Goal: Find specific page/section: Locate a particular part of the current website

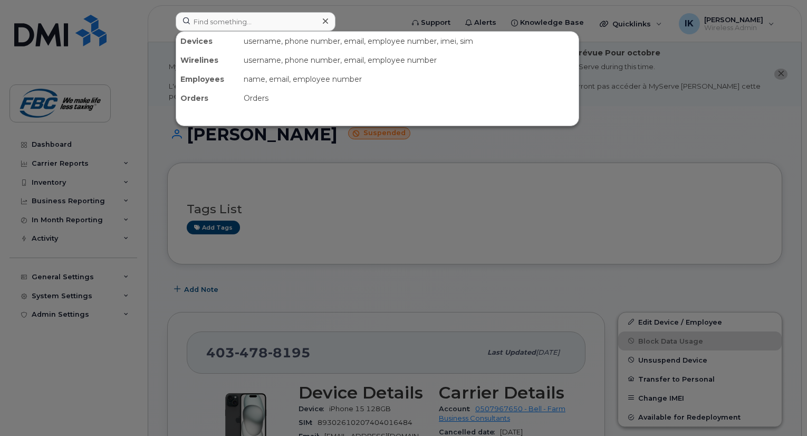
scroll to position [232, 0]
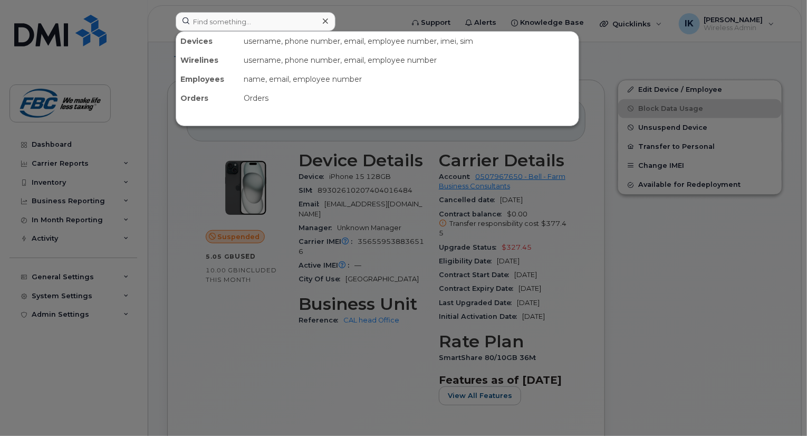
click at [234, 17] on input at bounding box center [256, 21] width 160 height 19
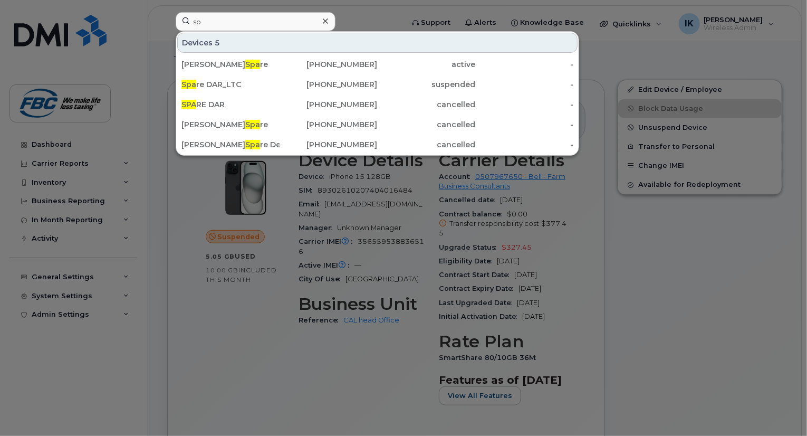
type input "s"
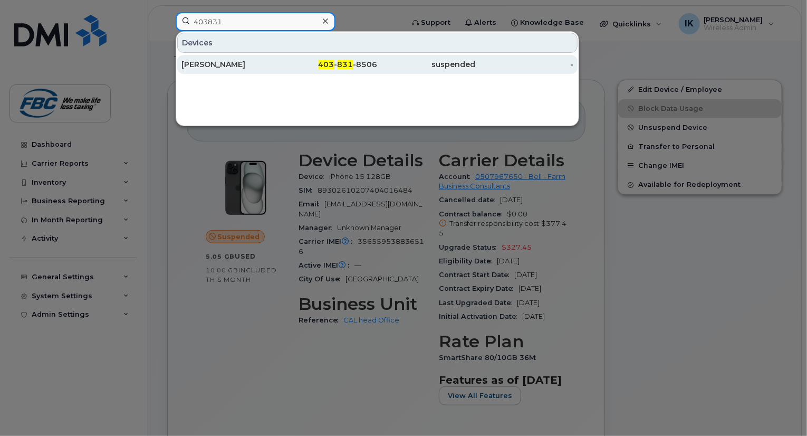
type input "403831"
click at [232, 61] on div "[PERSON_NAME]" at bounding box center [231, 64] width 98 height 11
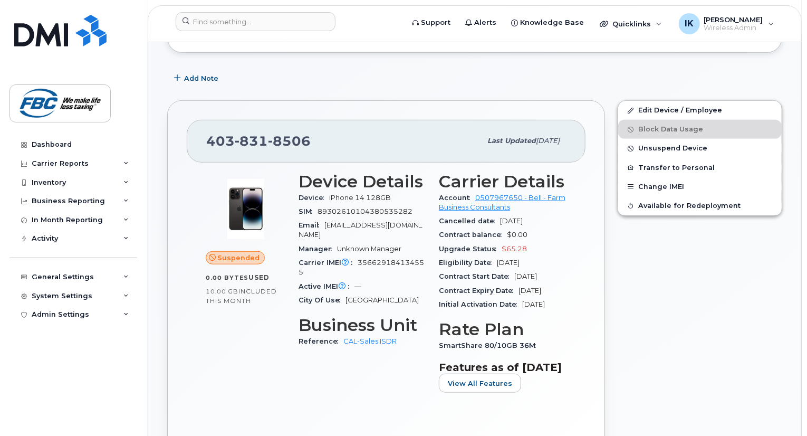
scroll to position [253, 0]
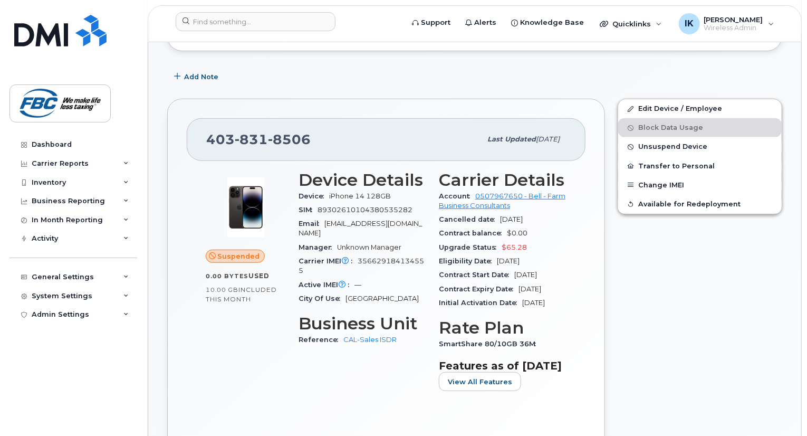
click at [338, 192] on span "iPhone 14 128GB" at bounding box center [360, 196] width 62 height 8
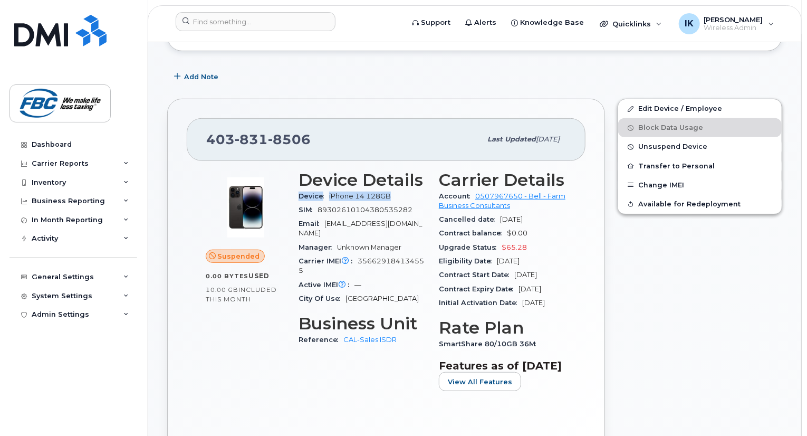
click at [319, 192] on span "Device" at bounding box center [314, 196] width 31 height 8
click at [198, 372] on div "Suspended 0.00 Bytes  used 10.00 GB  included this month Device Details Device …" at bounding box center [386, 304] width 399 height 287
